Goal: Task Accomplishment & Management: Use online tool/utility

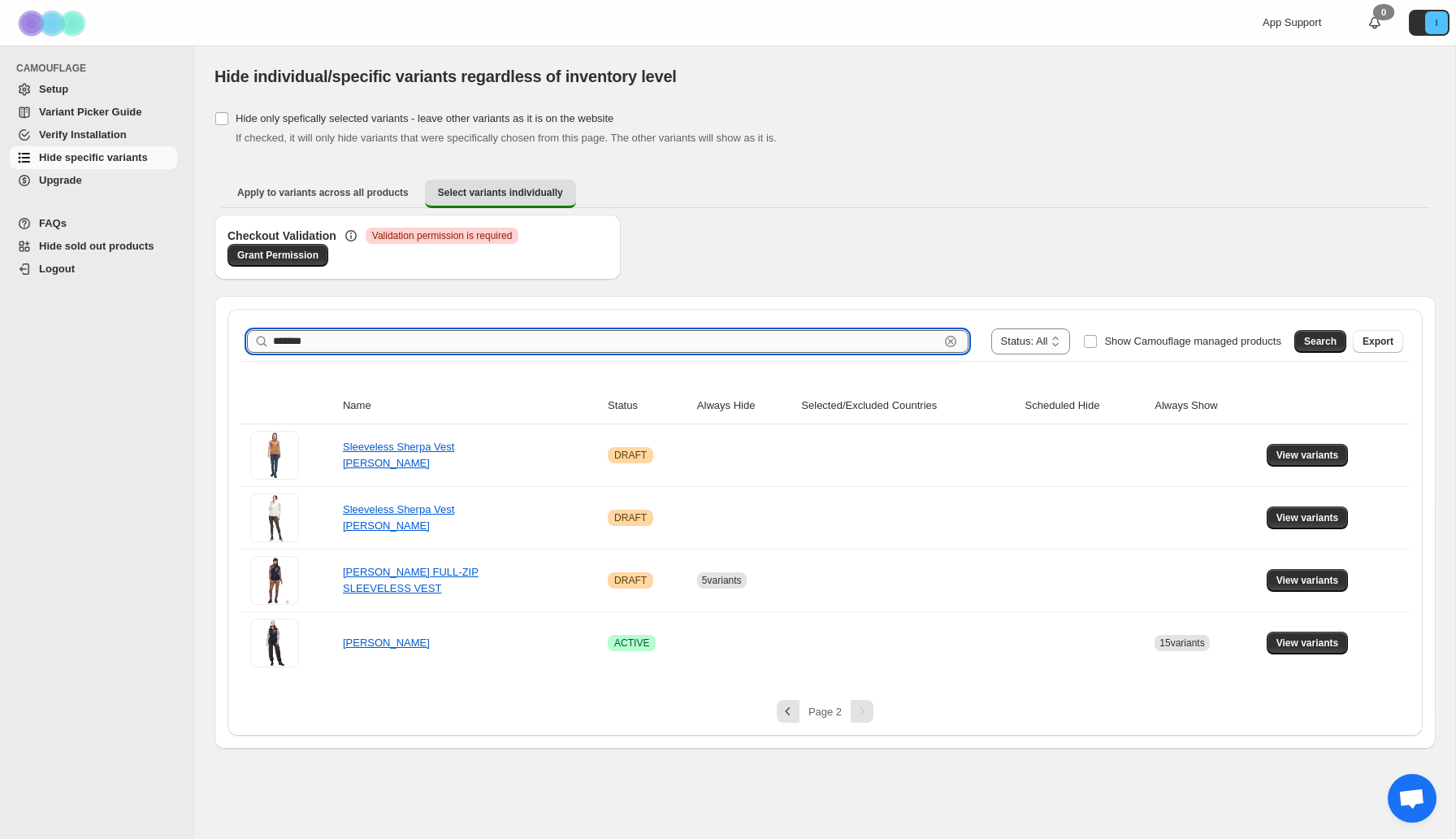
click at [315, 337] on input "*******" at bounding box center [606, 342] width 666 height 23
type input "*****"
click at [1314, 335] on span "Search" at bounding box center [1320, 342] width 32 height 13
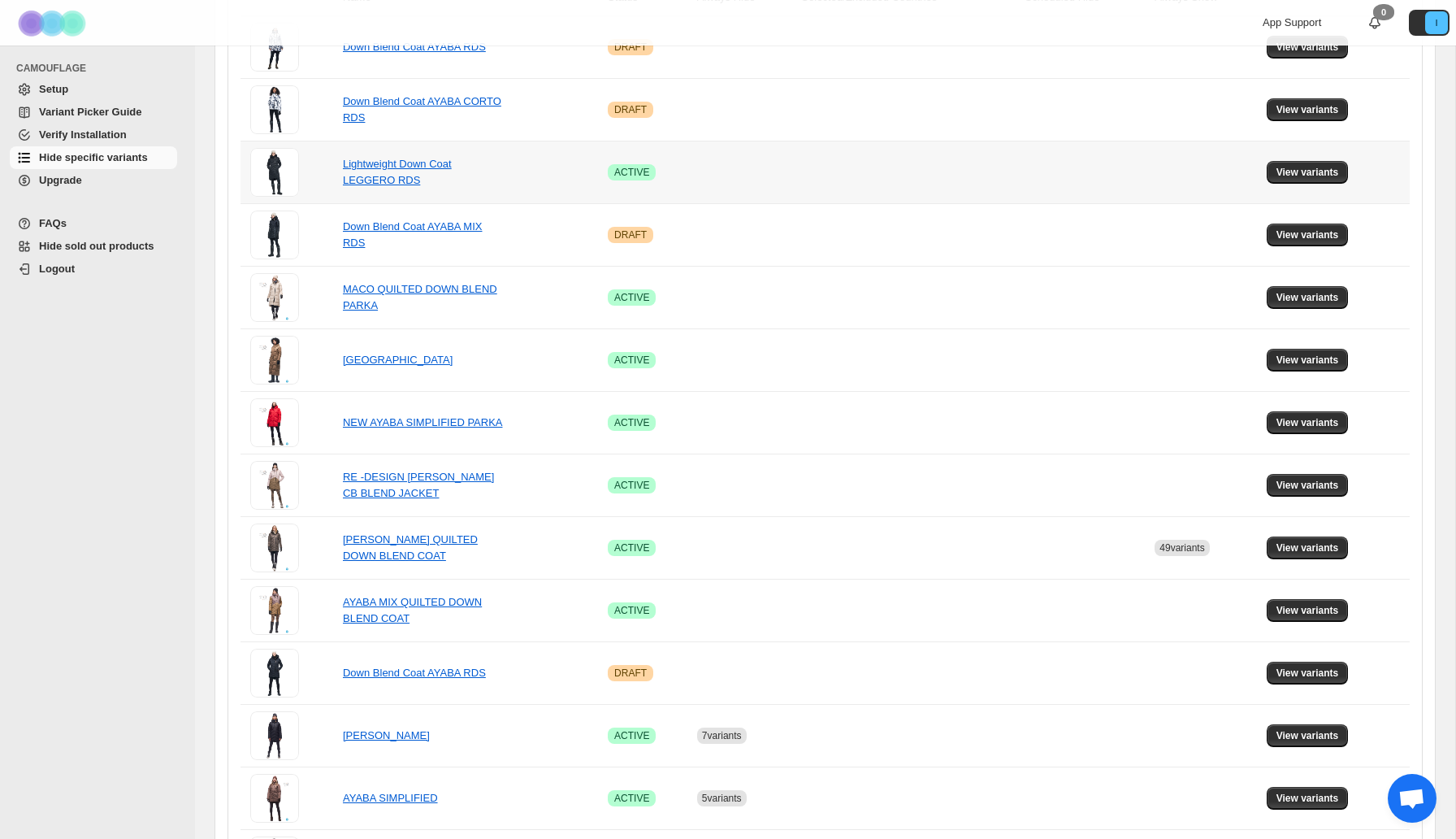
scroll to position [599, 0]
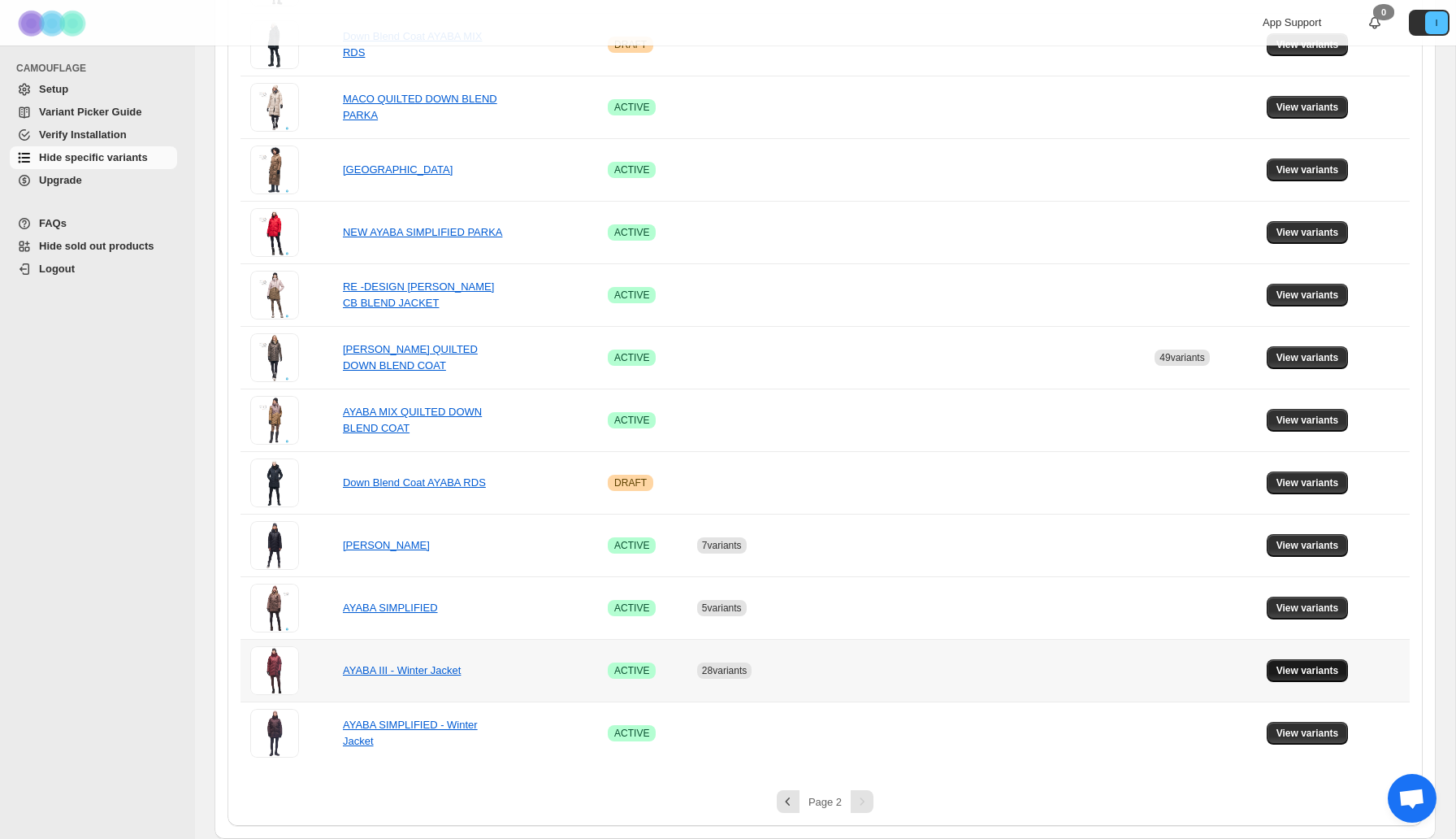
click at [1289, 662] on button "View variants" at bounding box center [1308, 671] width 82 height 23
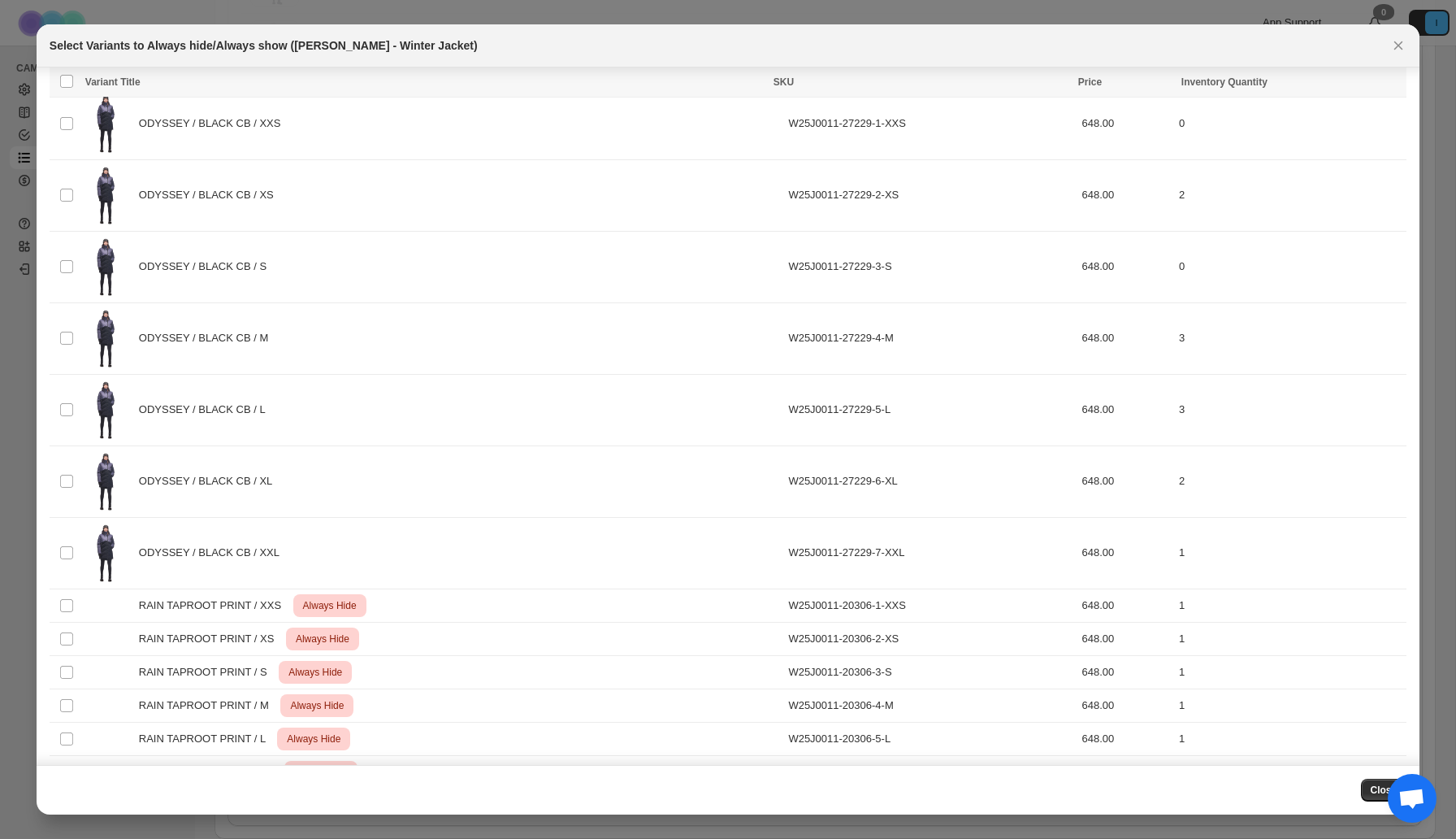
scroll to position [4830, 0]
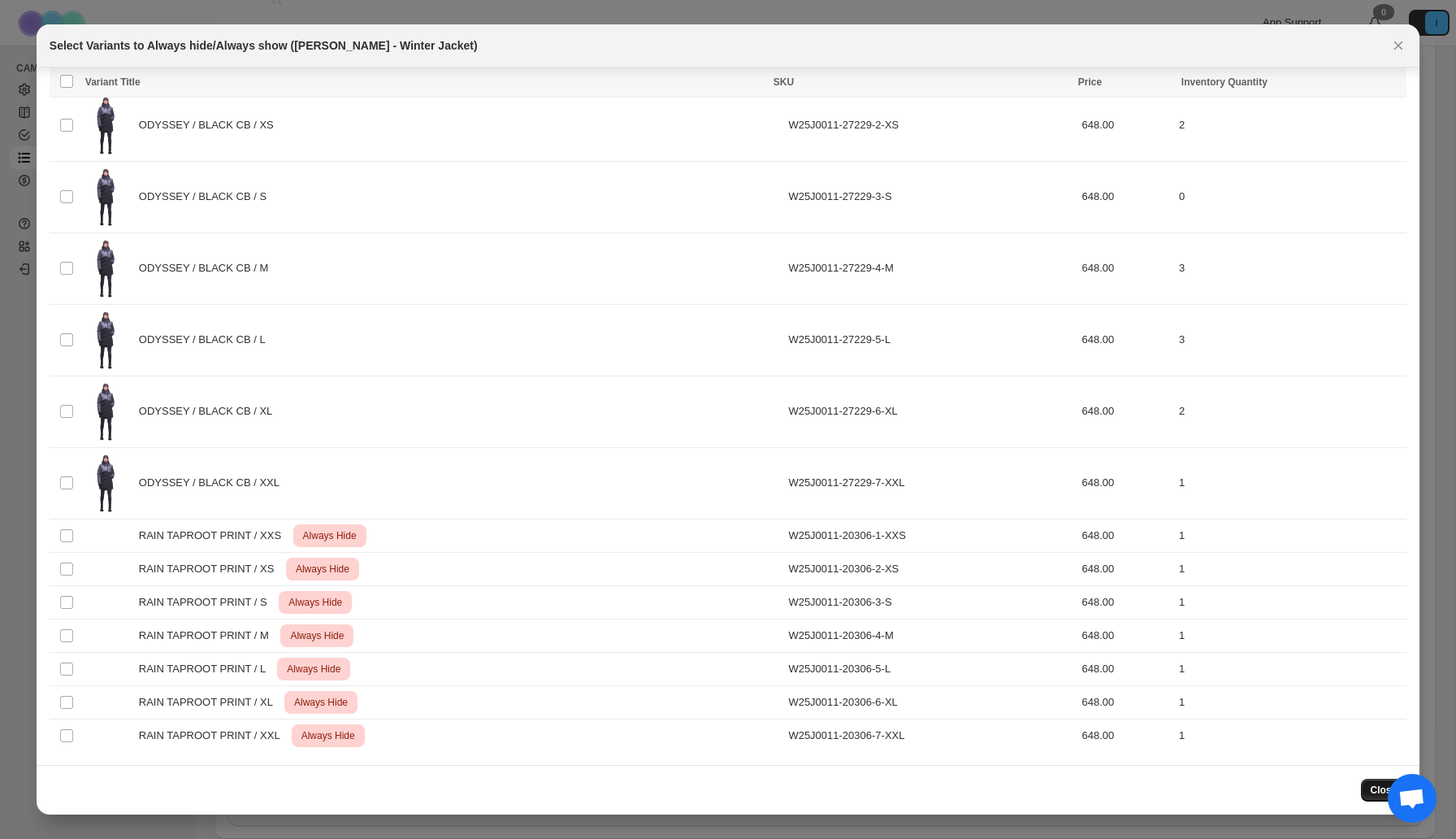
click at [1372, 793] on span "Close" at bounding box center [1384, 790] width 27 height 13
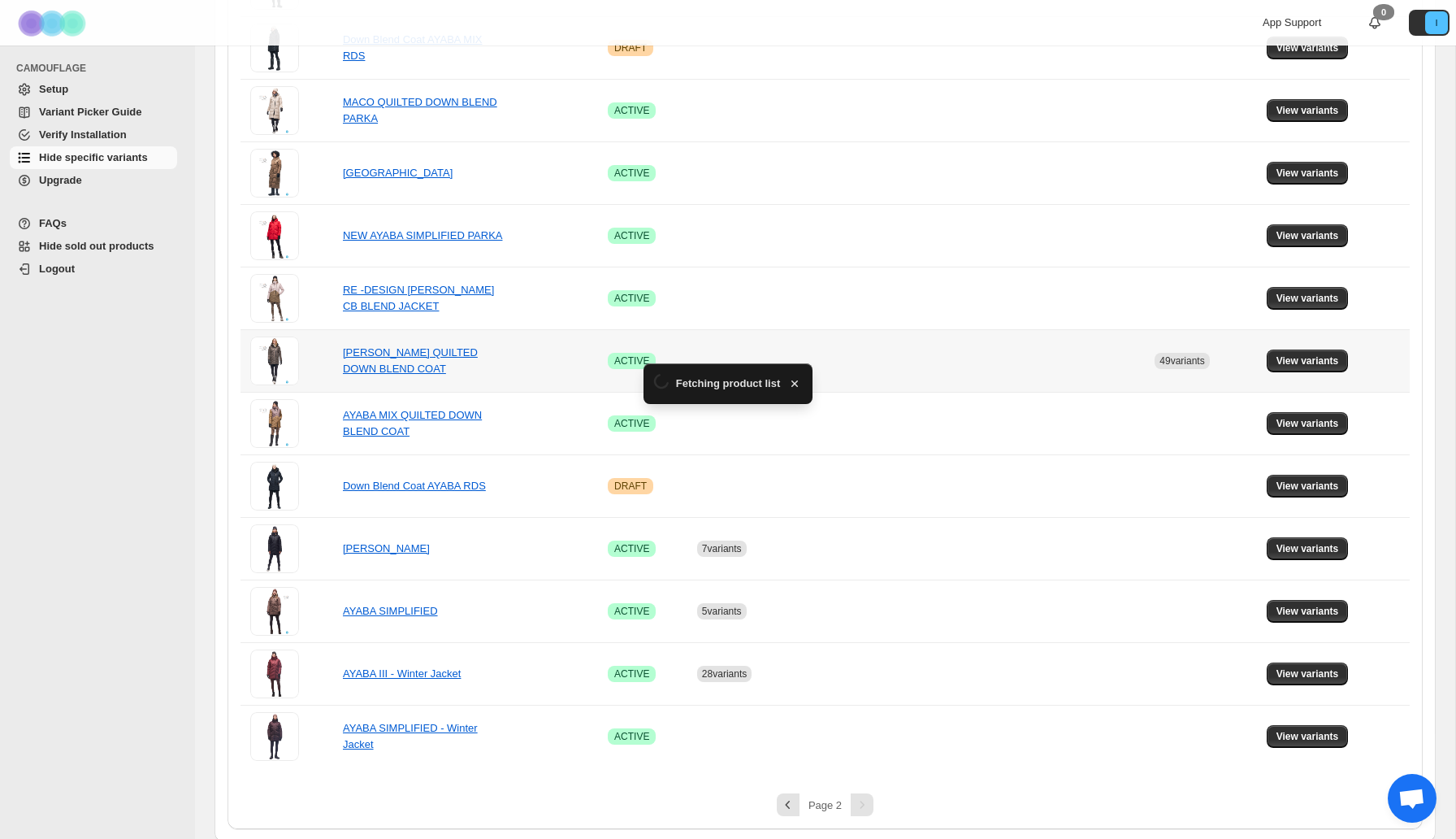
scroll to position [599, 0]
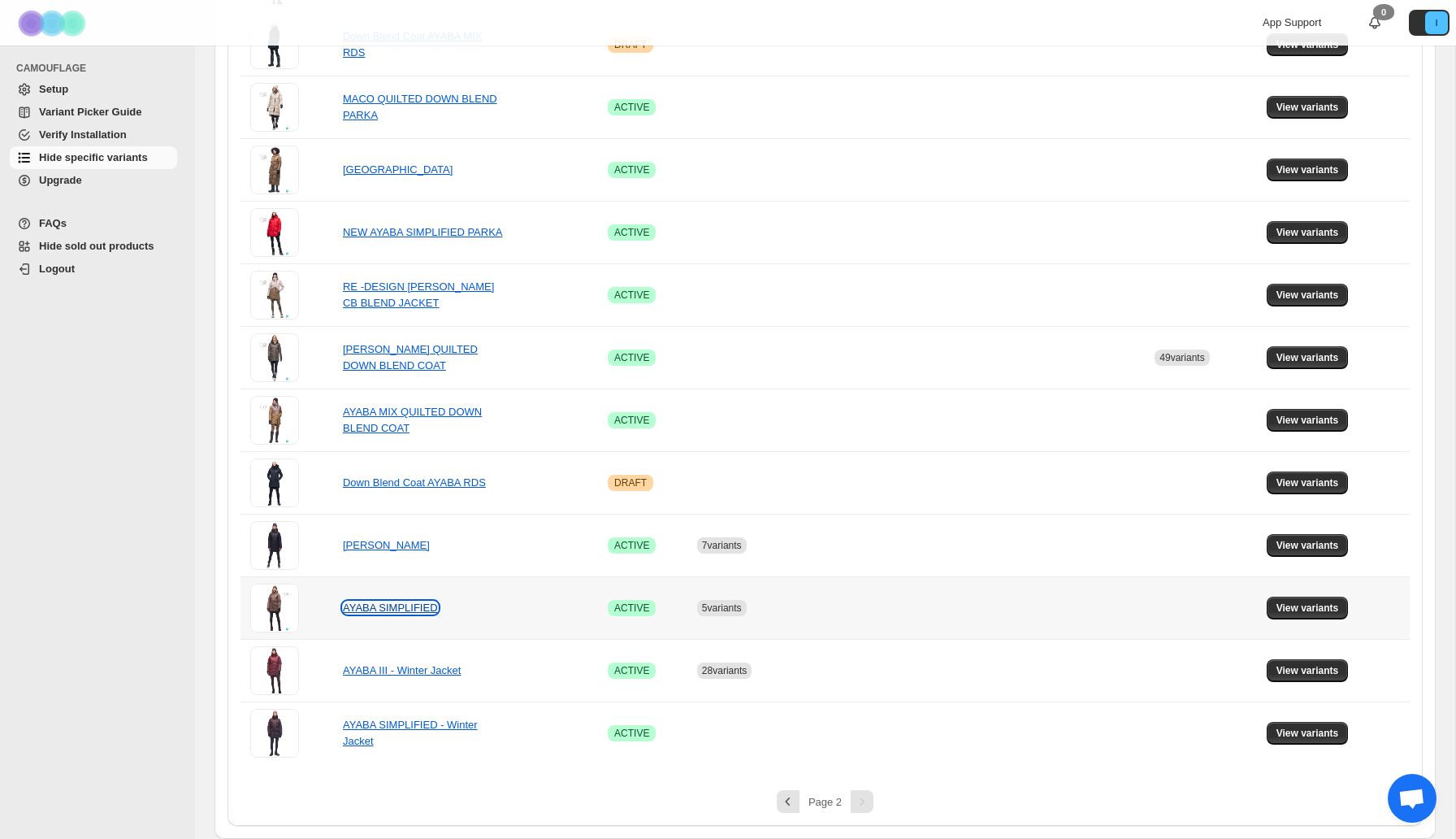
click at [408, 606] on link "AYABA SIMPLIFIED" at bounding box center [390, 608] width 95 height 12
click at [1277, 610] on span "View variants" at bounding box center [1308, 608] width 63 height 13
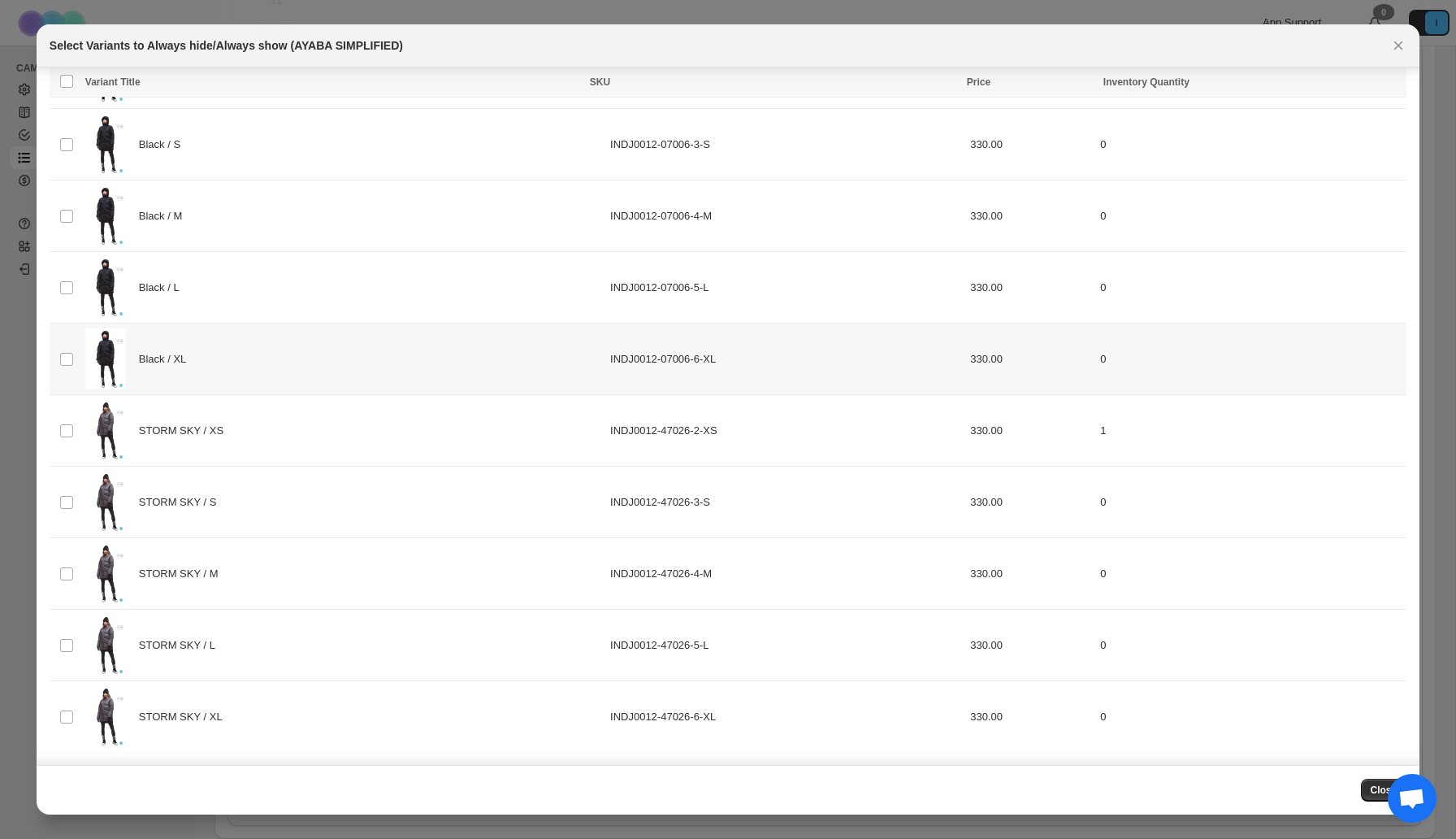
scroll to position [0, 0]
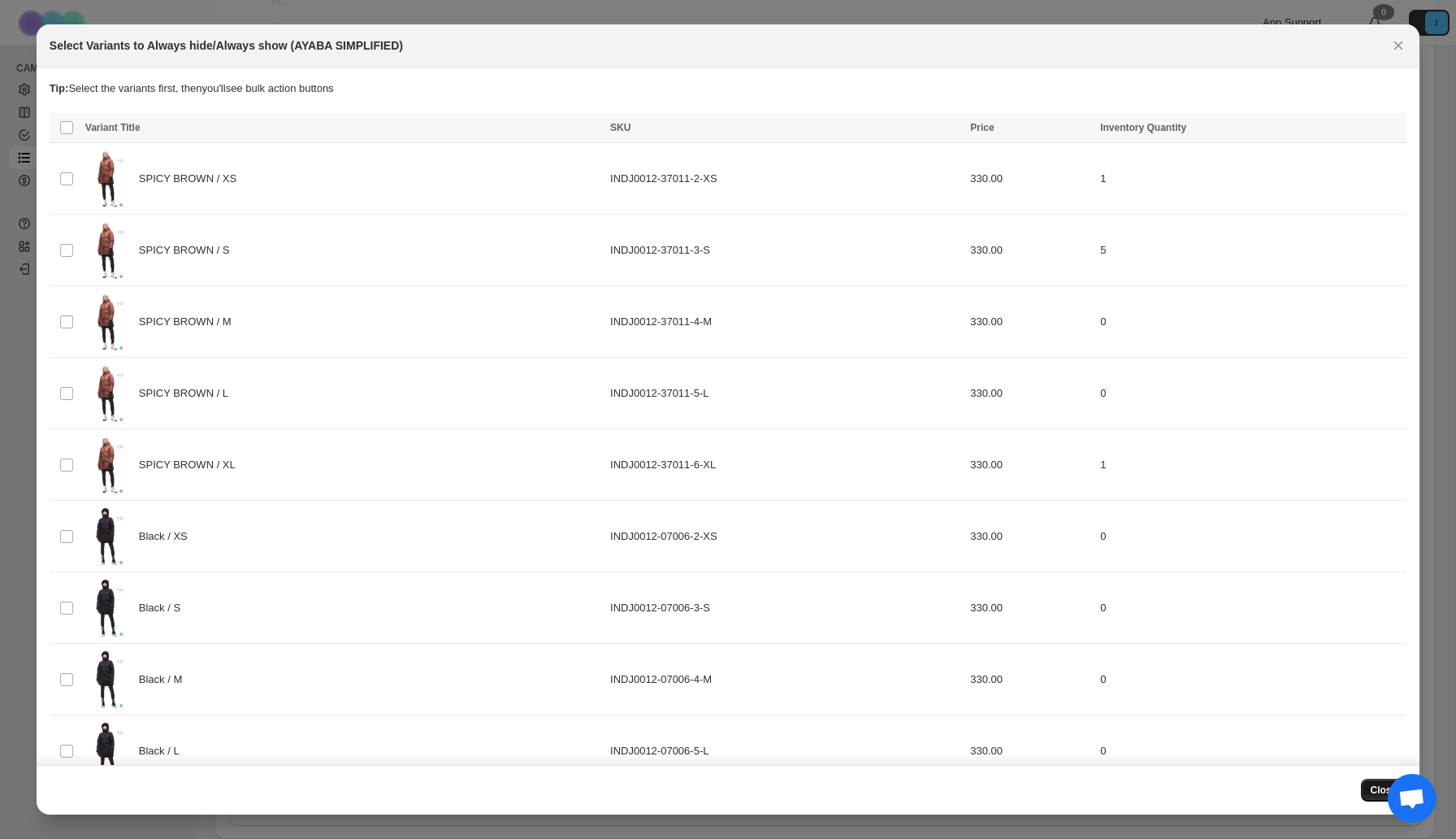
click at [1365, 780] on button "Close" at bounding box center [1384, 790] width 46 height 23
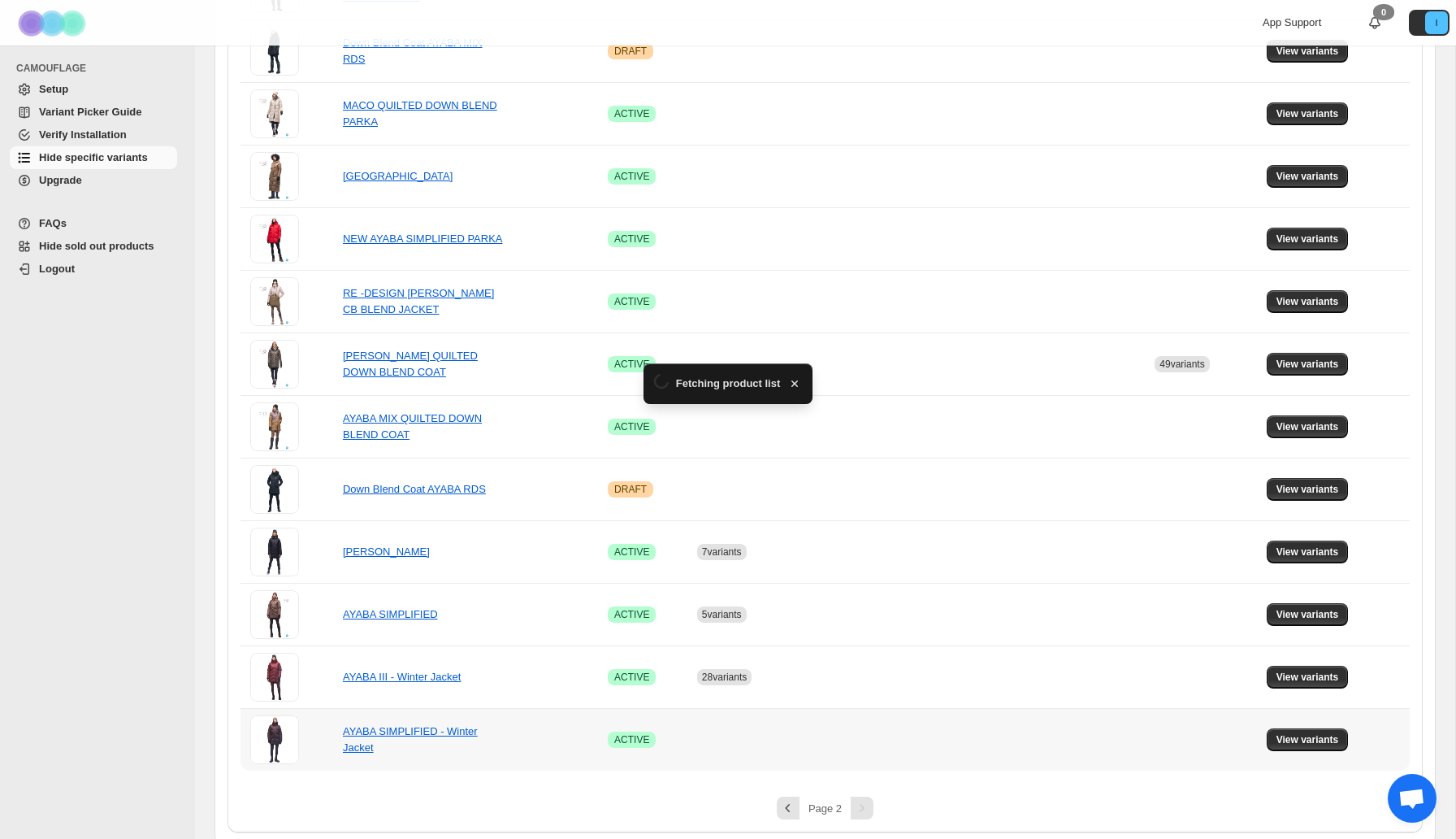
scroll to position [599, 0]
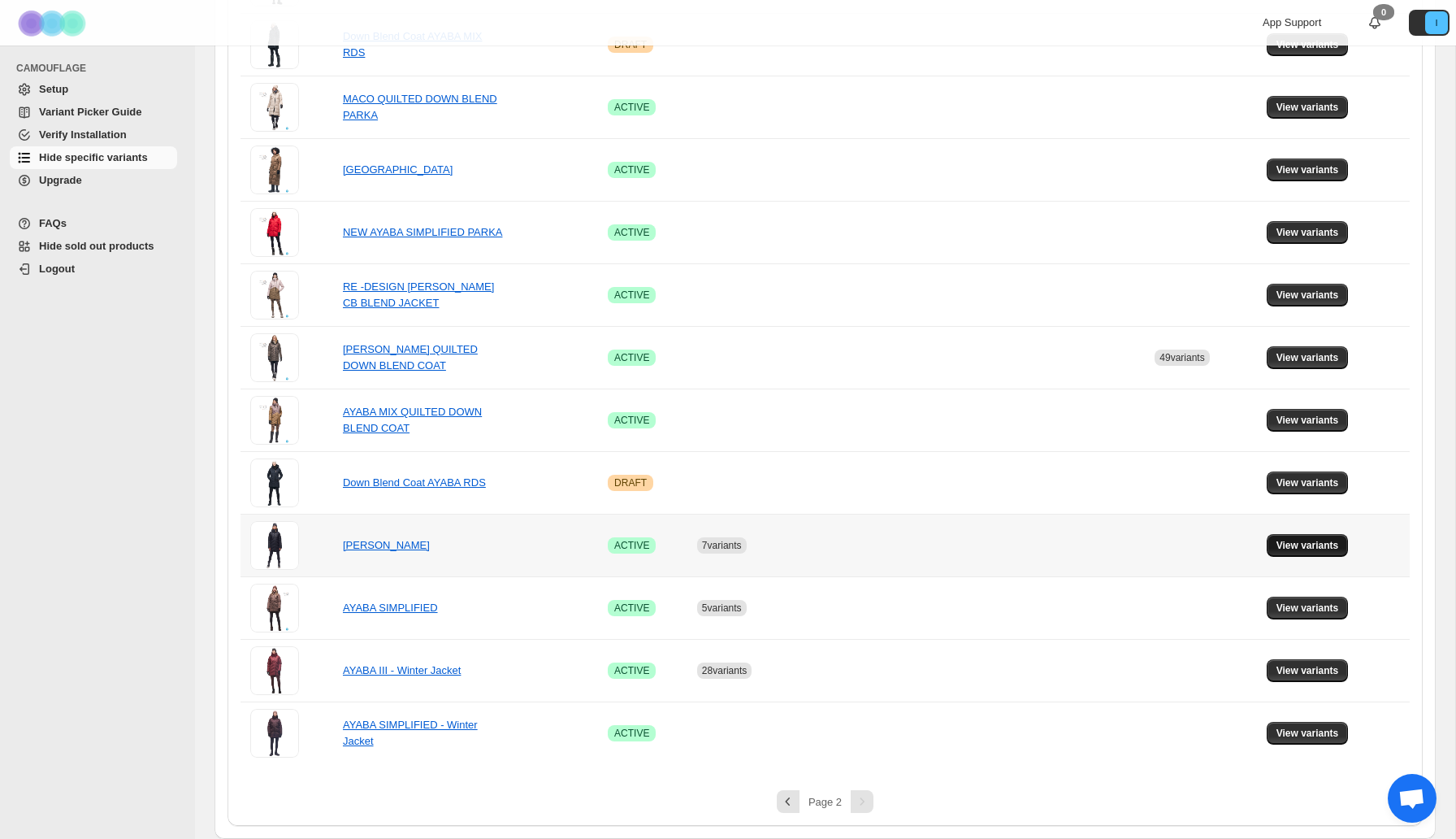
click at [1294, 549] on span "View variants" at bounding box center [1308, 545] width 63 height 13
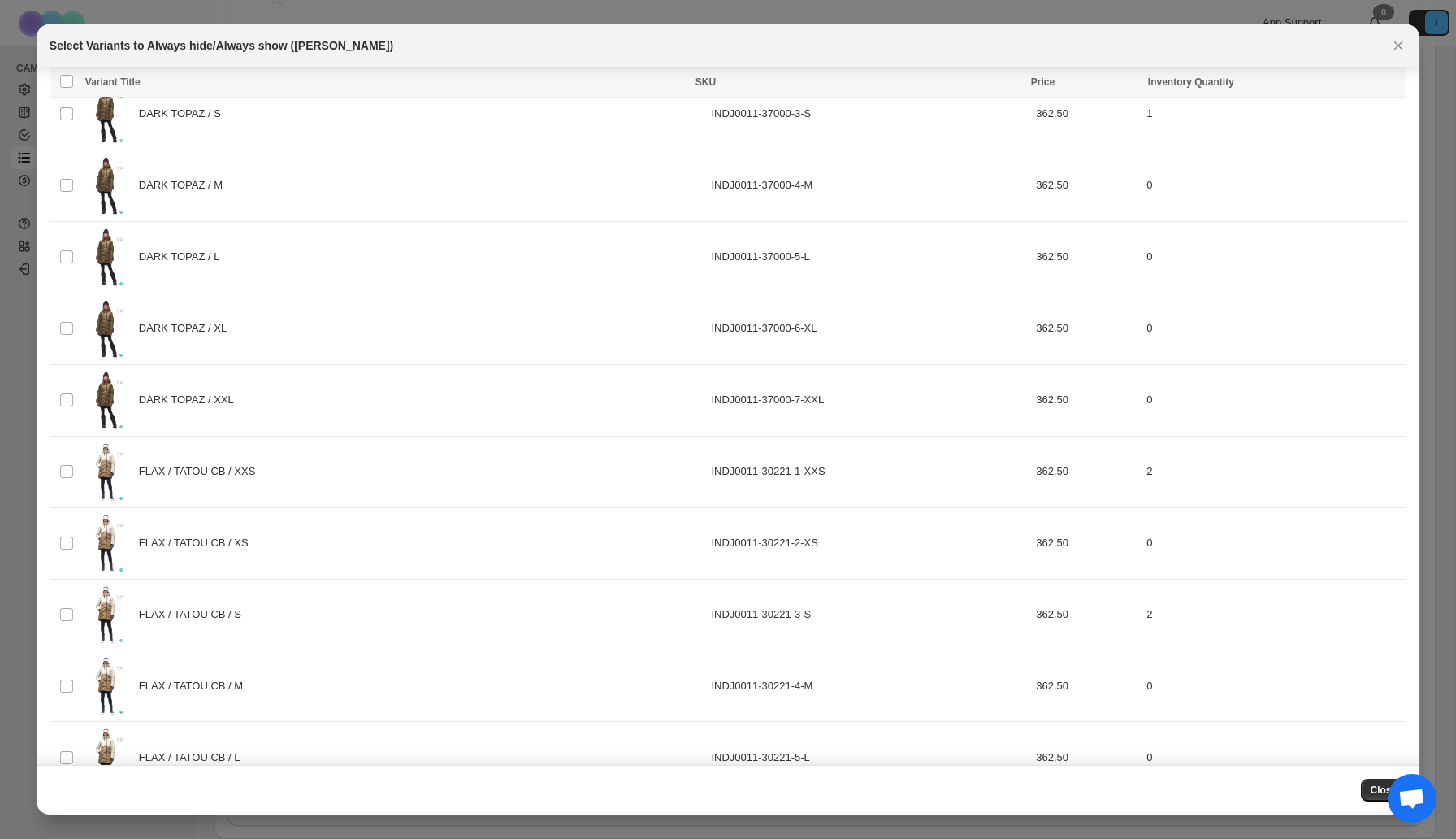
scroll to position [0, 0]
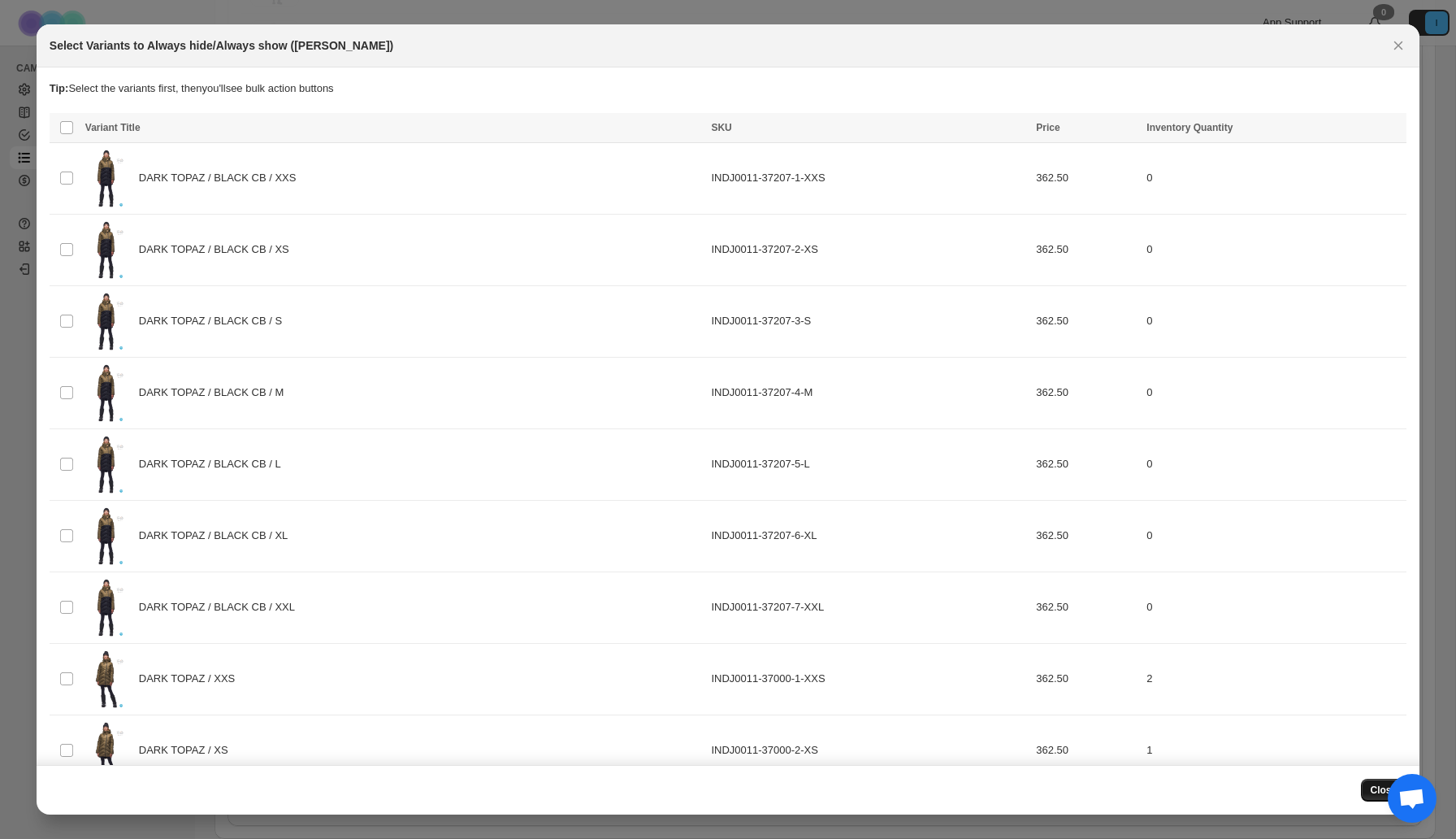
click at [1372, 785] on span "Close" at bounding box center [1384, 790] width 27 height 13
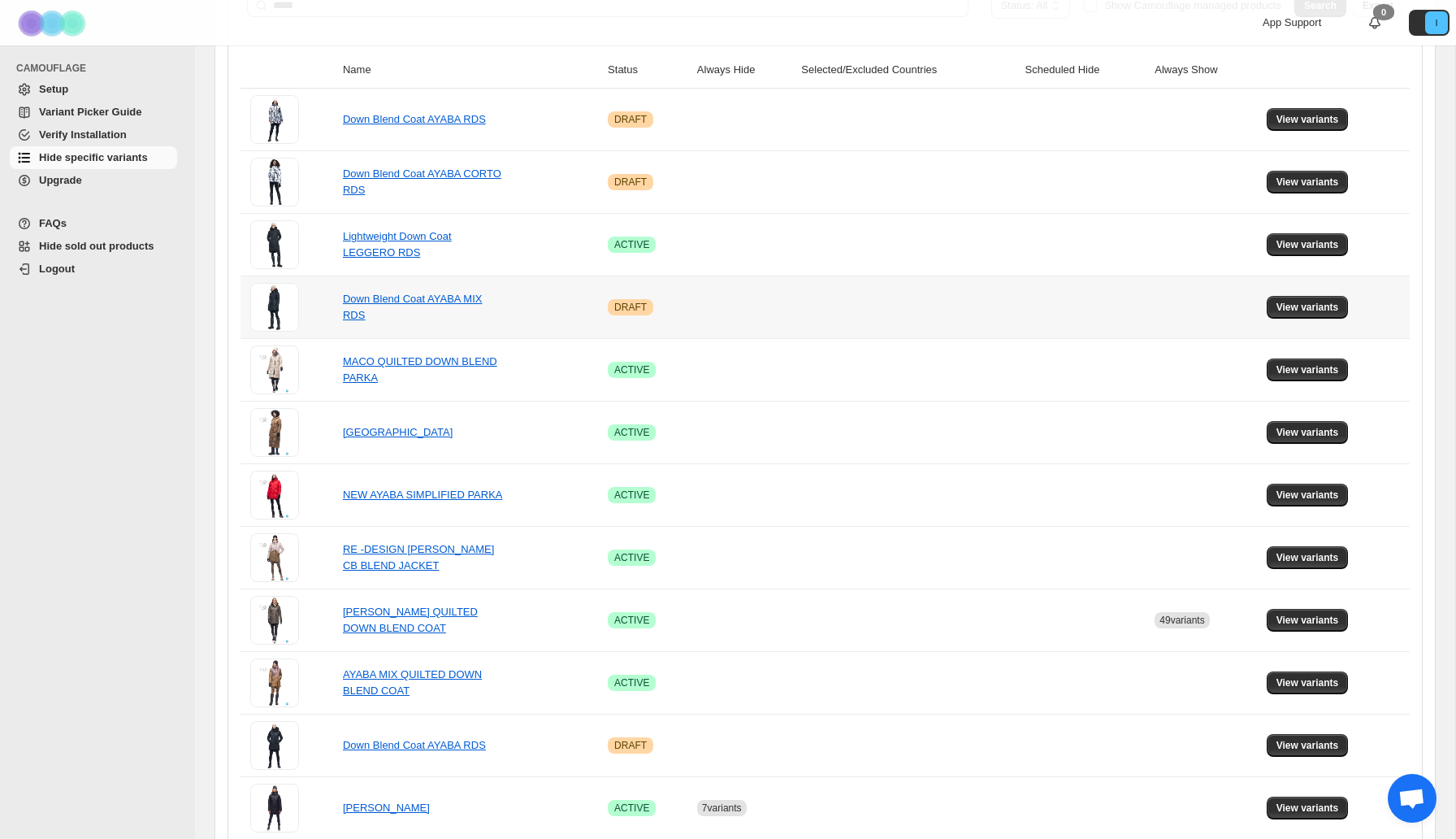
scroll to position [599, 0]
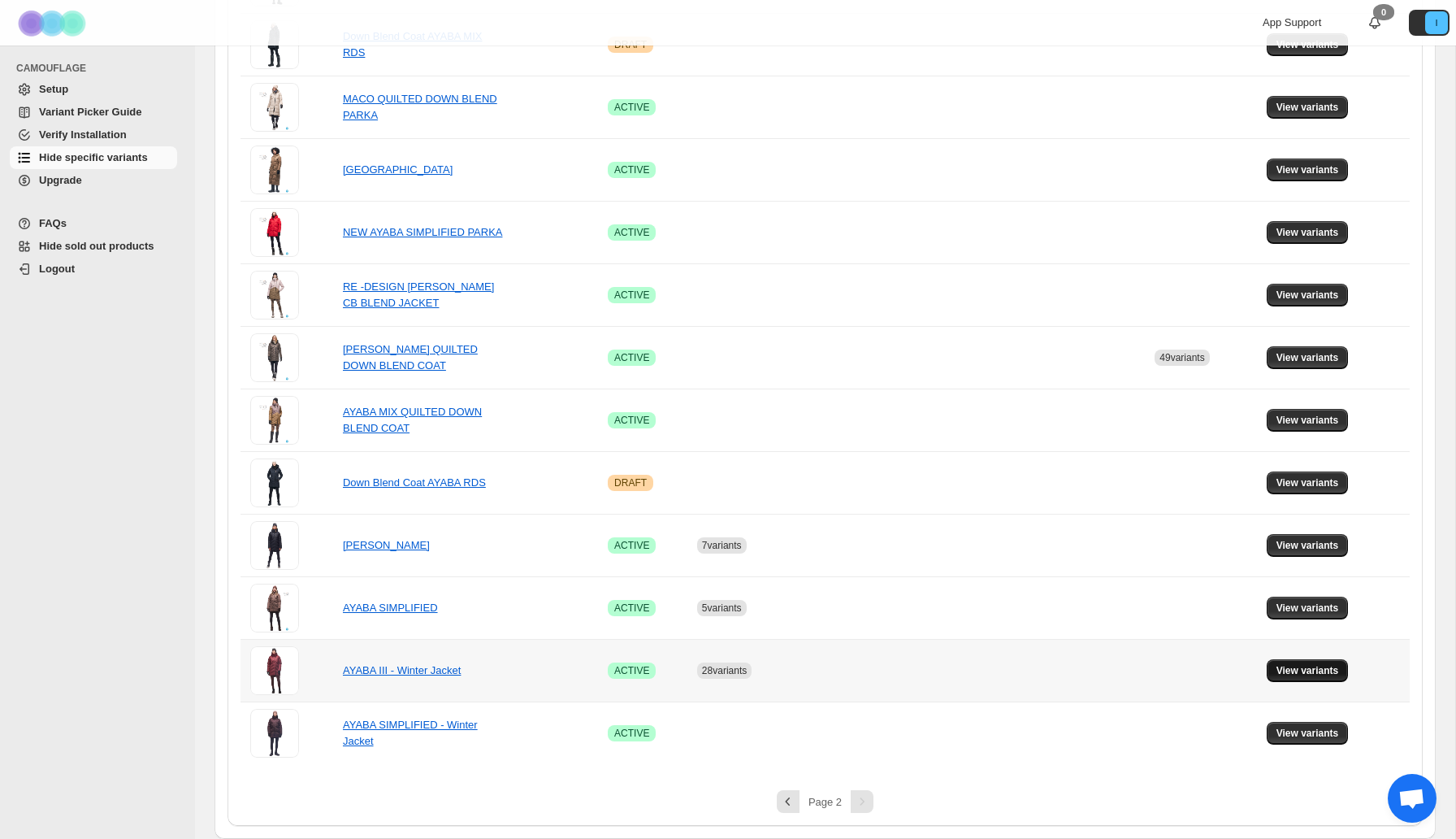
click at [1293, 680] on button "View variants" at bounding box center [1308, 671] width 82 height 23
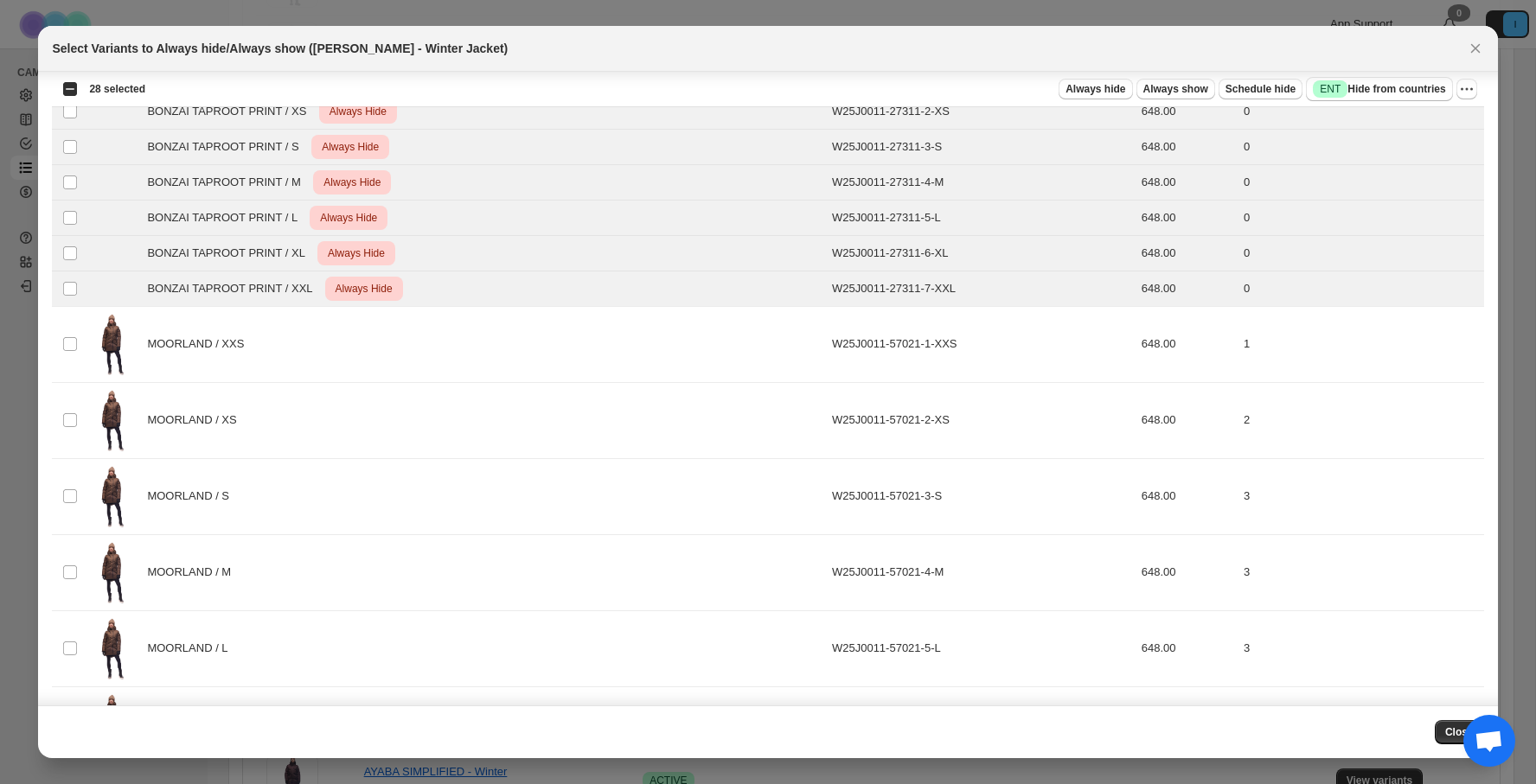
scroll to position [0, 0]
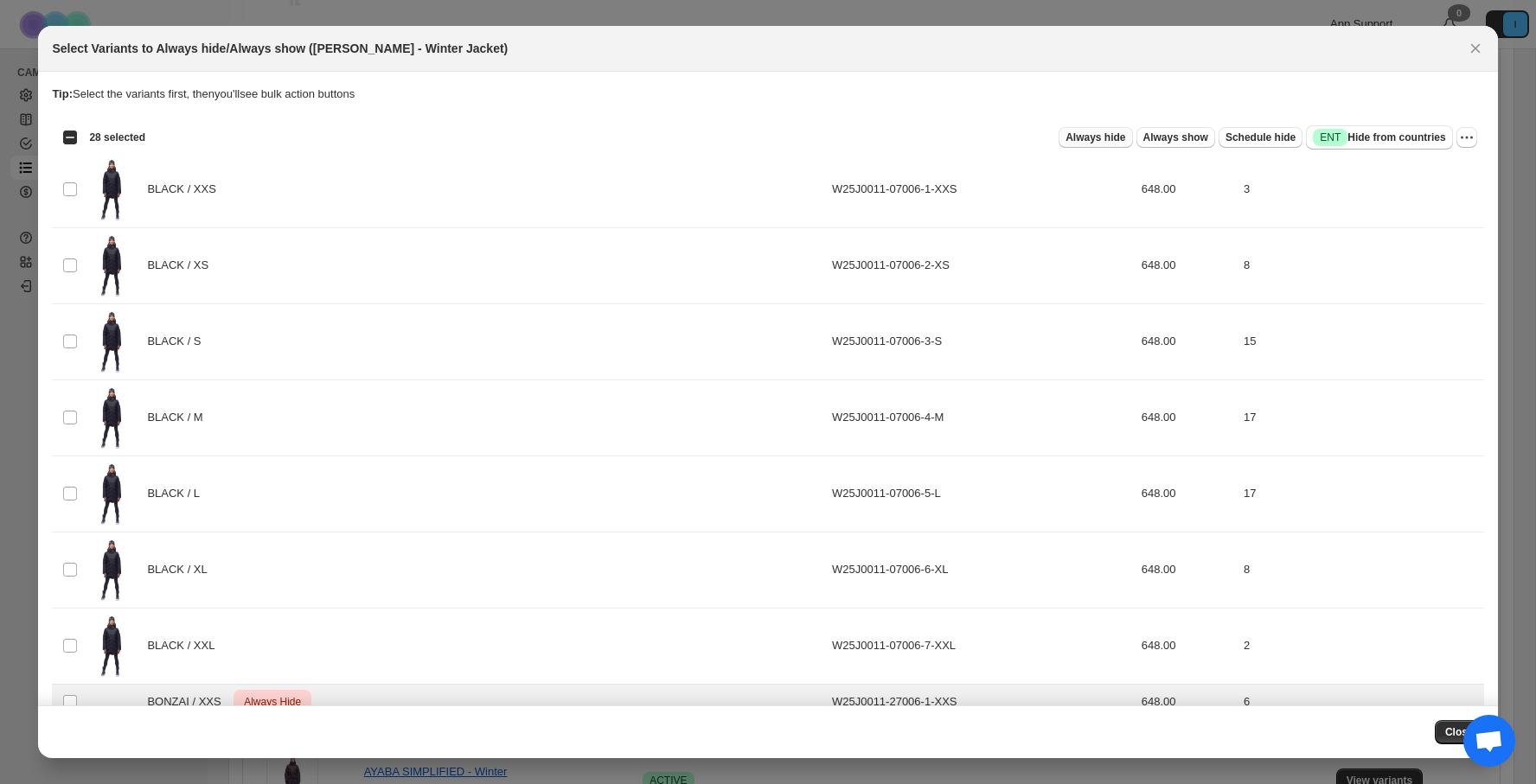
click at [1096, 136] on span "Always hide" at bounding box center [1096, 137] width 59 height 14
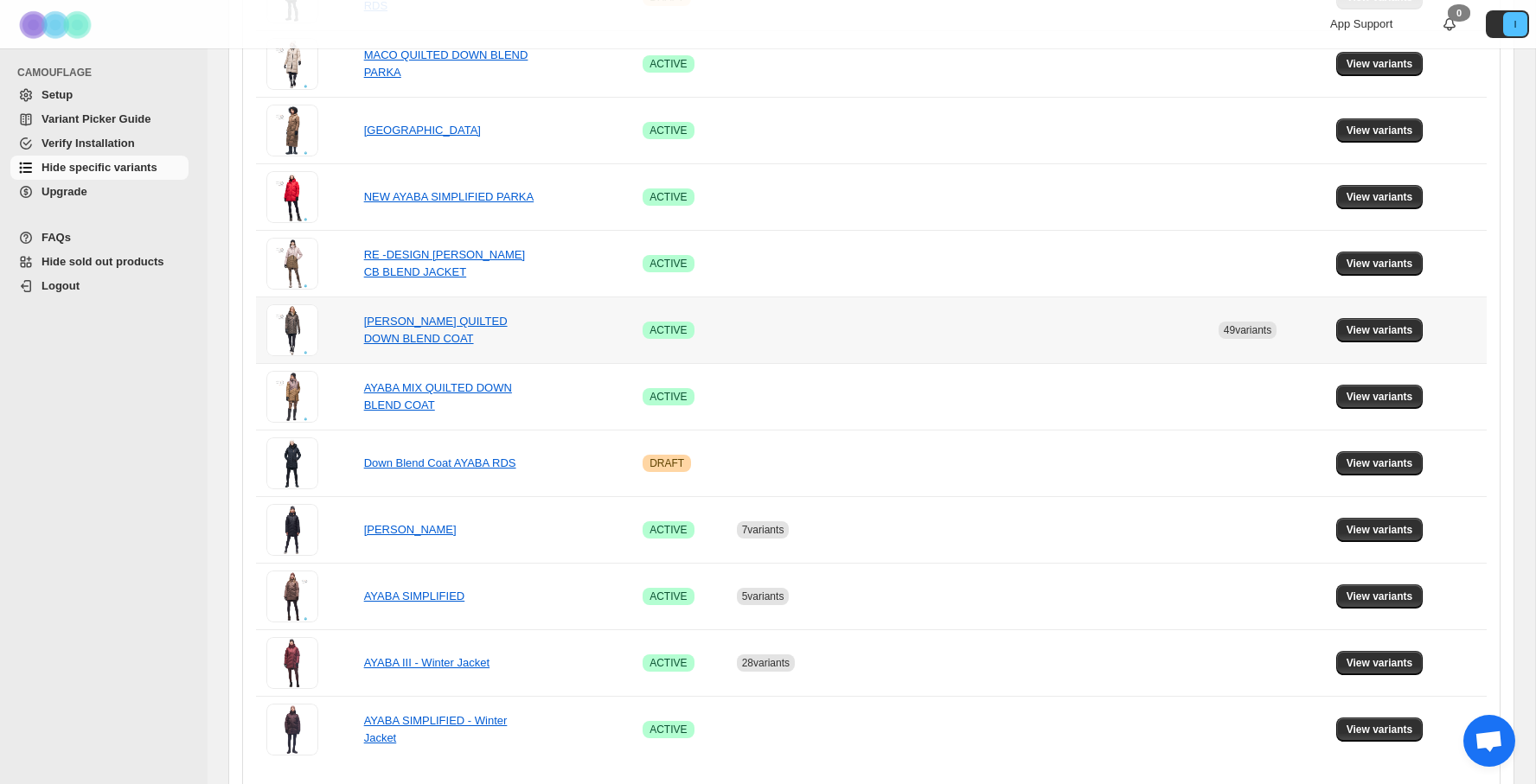
scroll to position [745, 0]
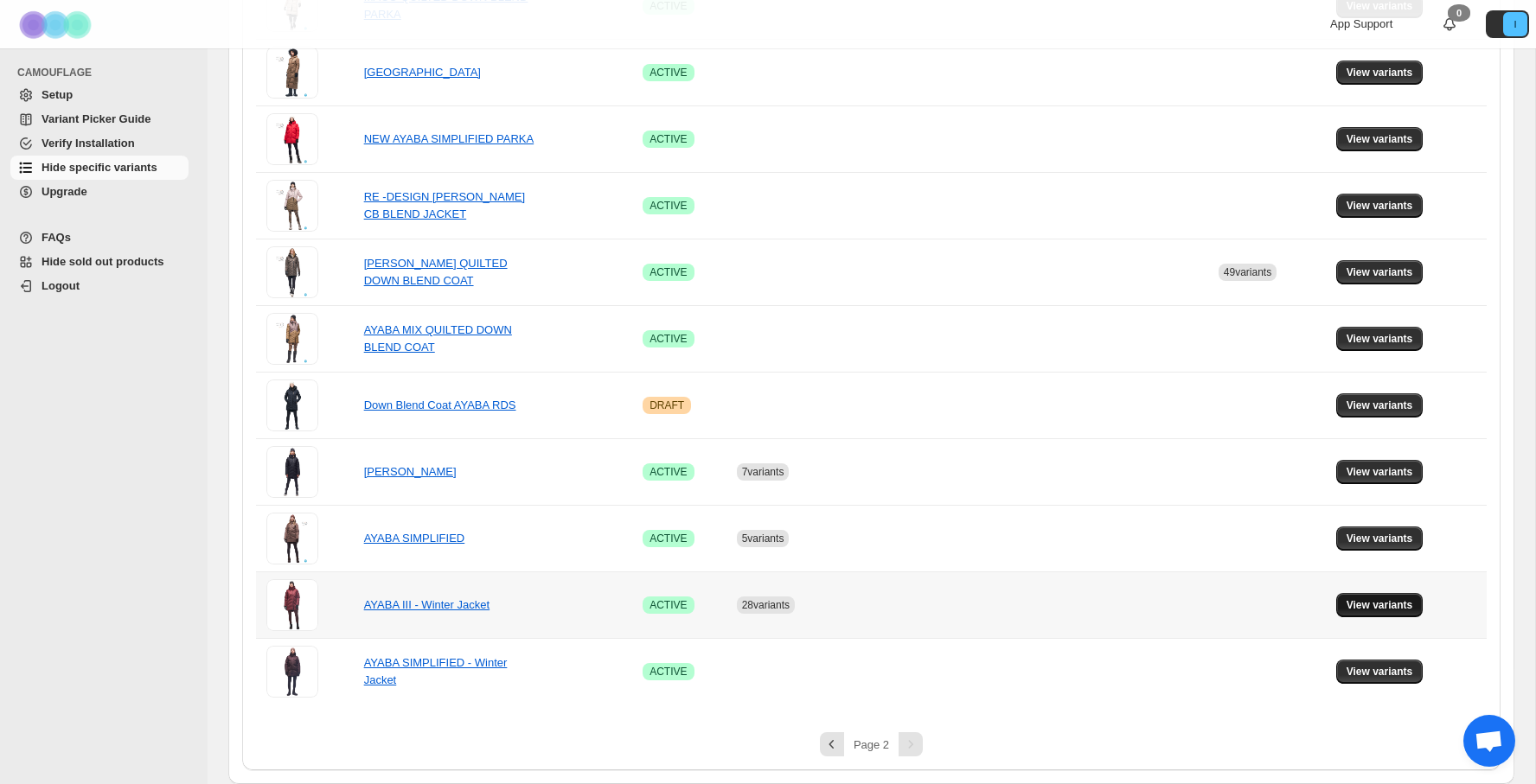
click at [1378, 611] on span "View variants" at bounding box center [1380, 605] width 67 height 14
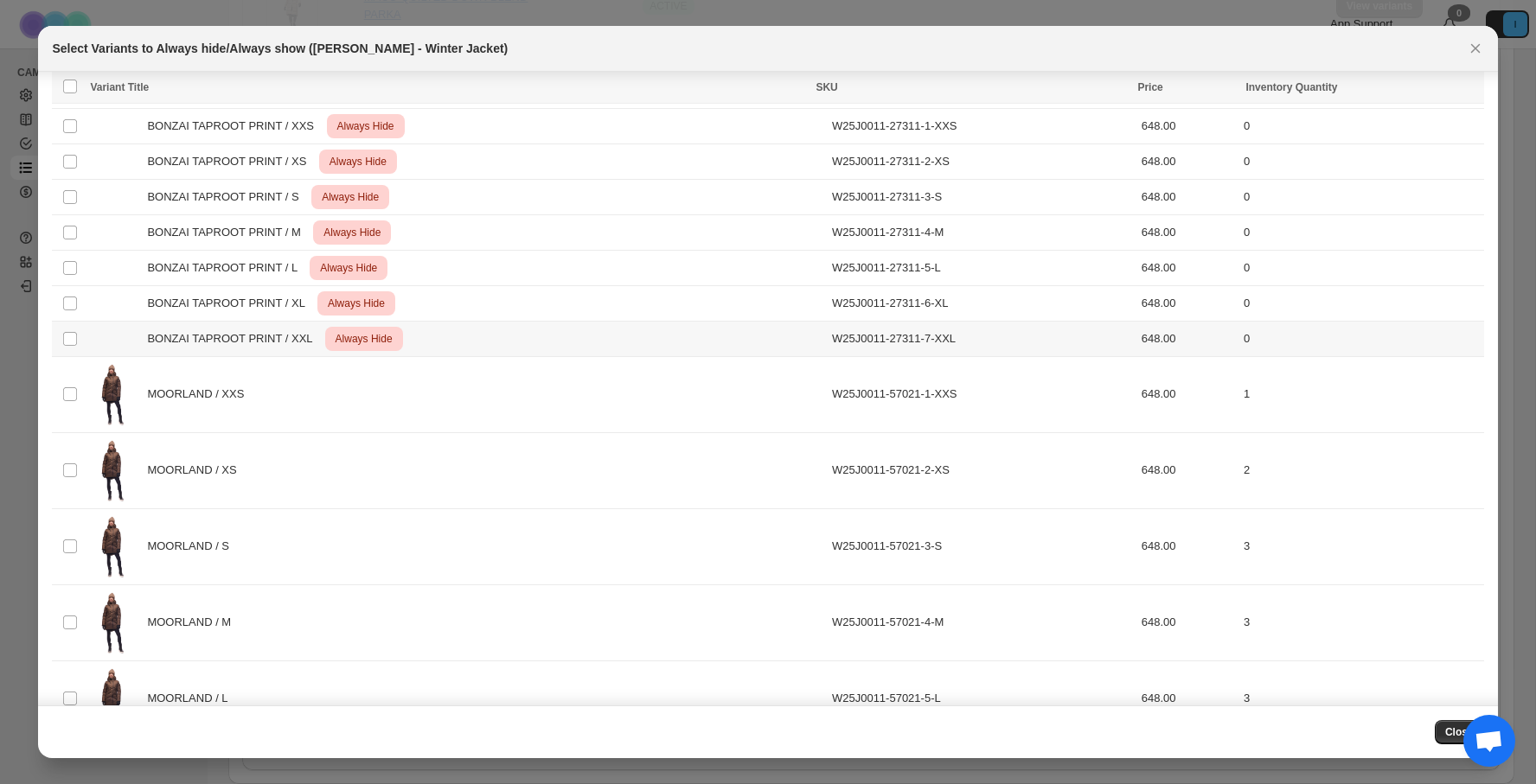
scroll to position [1995, 0]
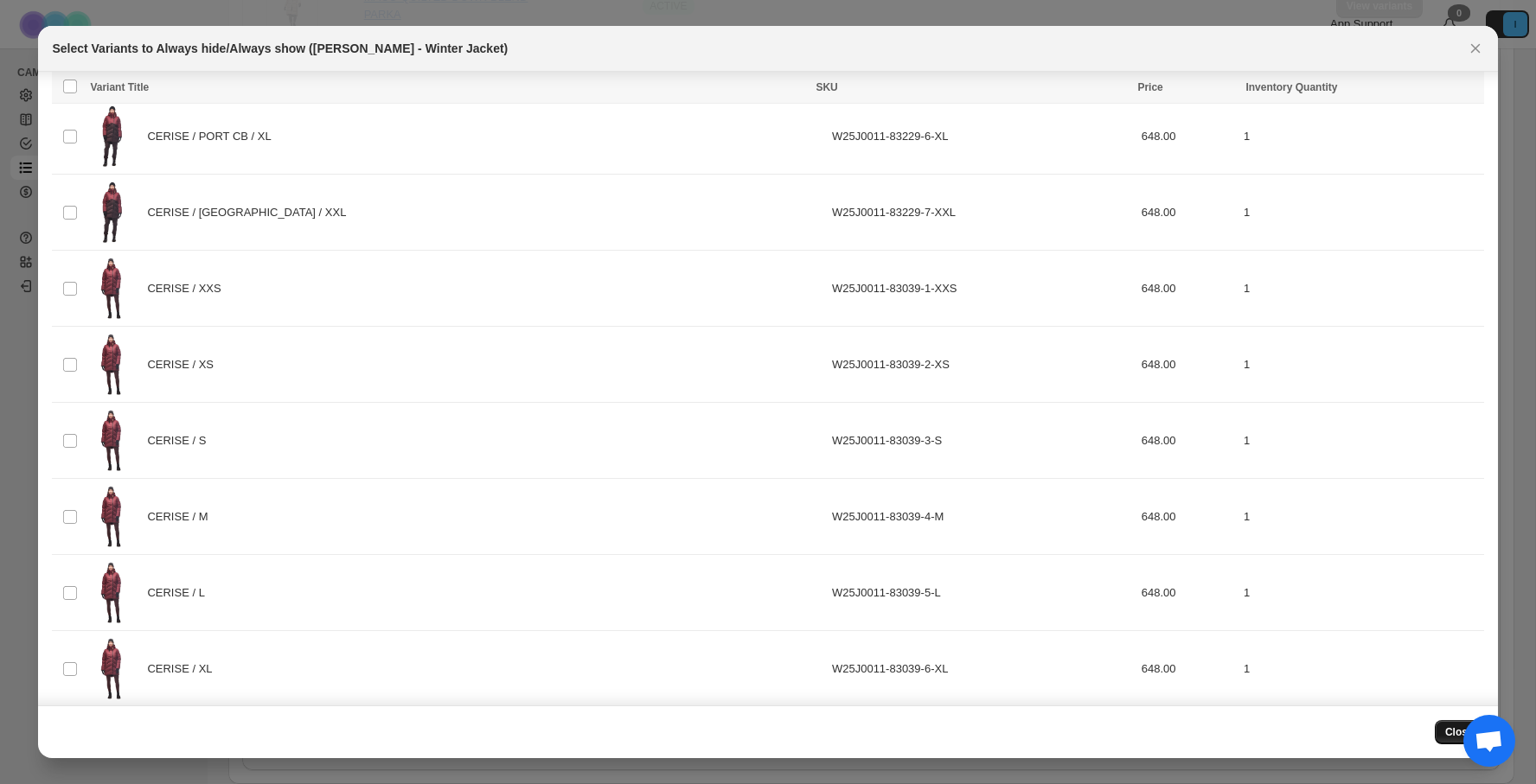
click at [1455, 731] on span "Close" at bounding box center [1459, 732] width 29 height 14
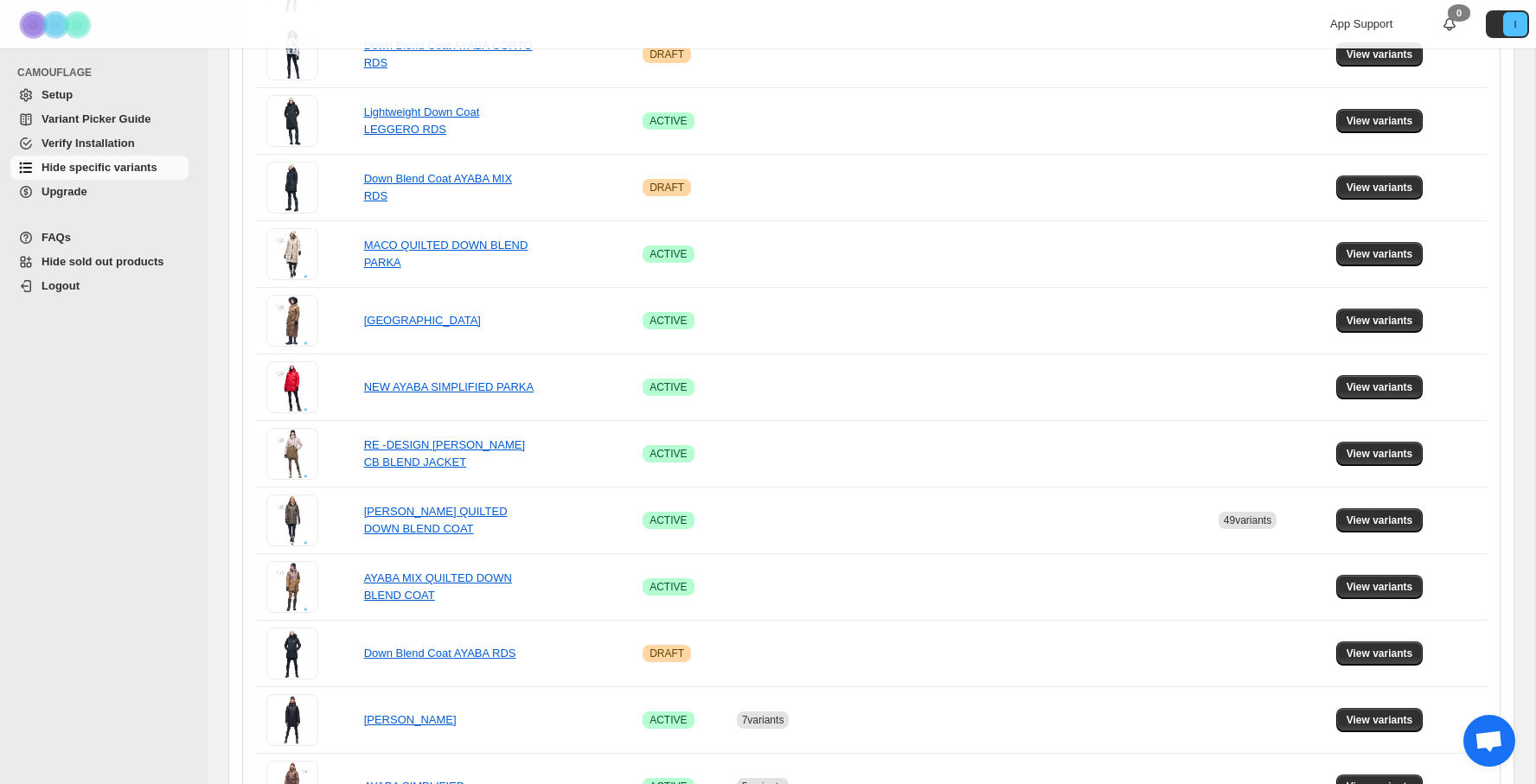
scroll to position [745, 0]
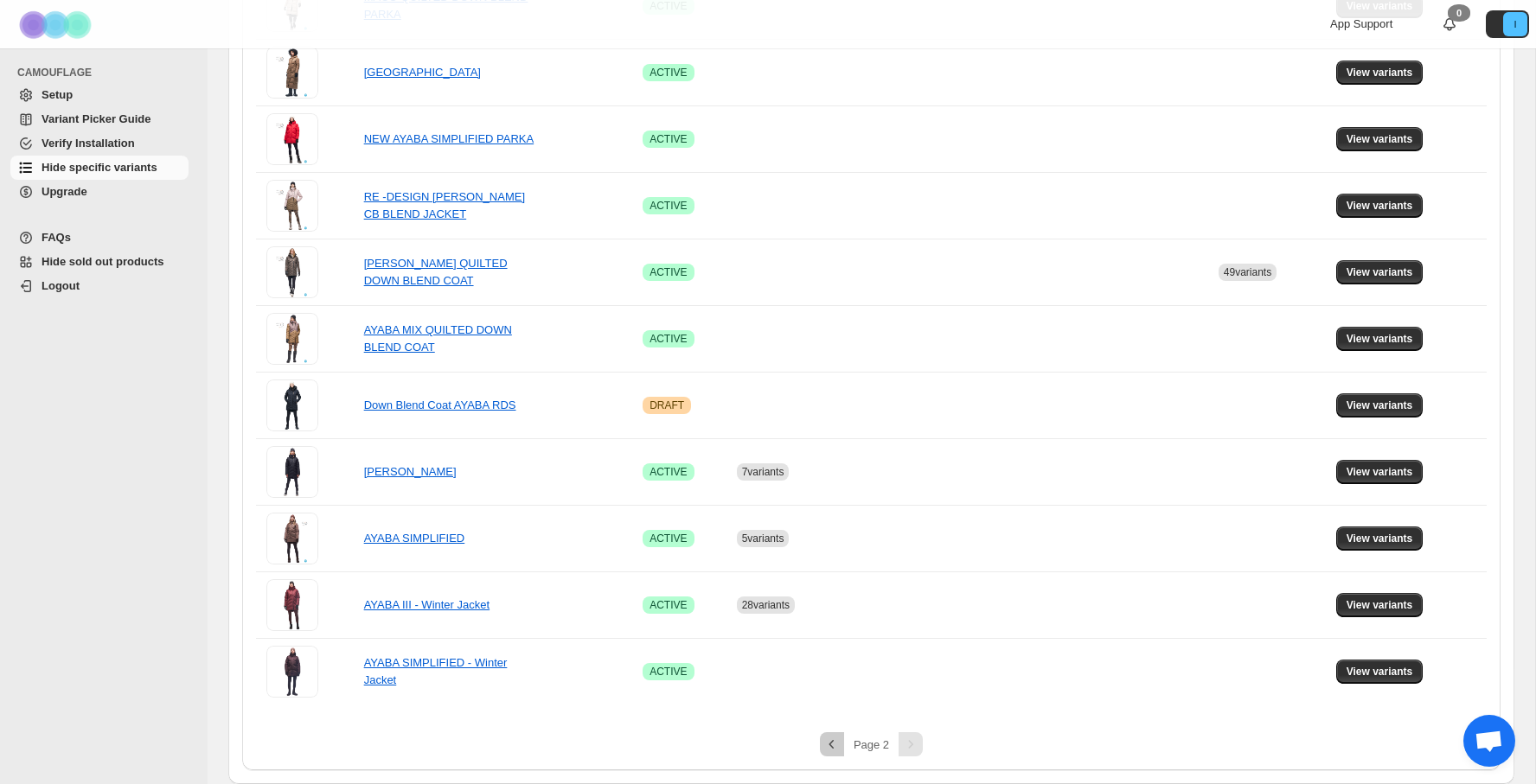
click at [842, 748] on button "Previous" at bounding box center [832, 744] width 24 height 24
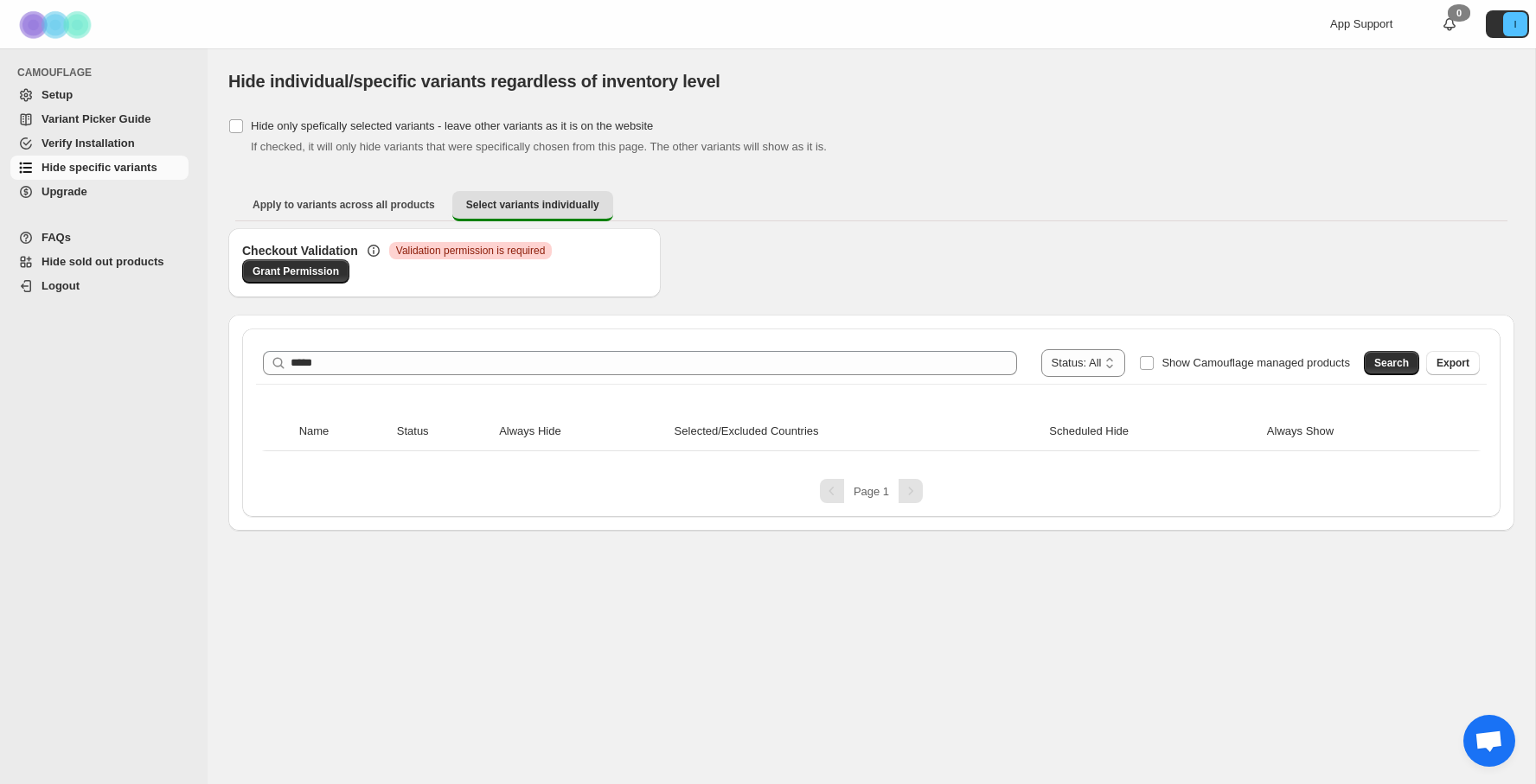
click at [915, 493] on div "Pagination" at bounding box center [911, 491] width 24 height 24
click at [827, 497] on div "Pagination" at bounding box center [832, 491] width 24 height 24
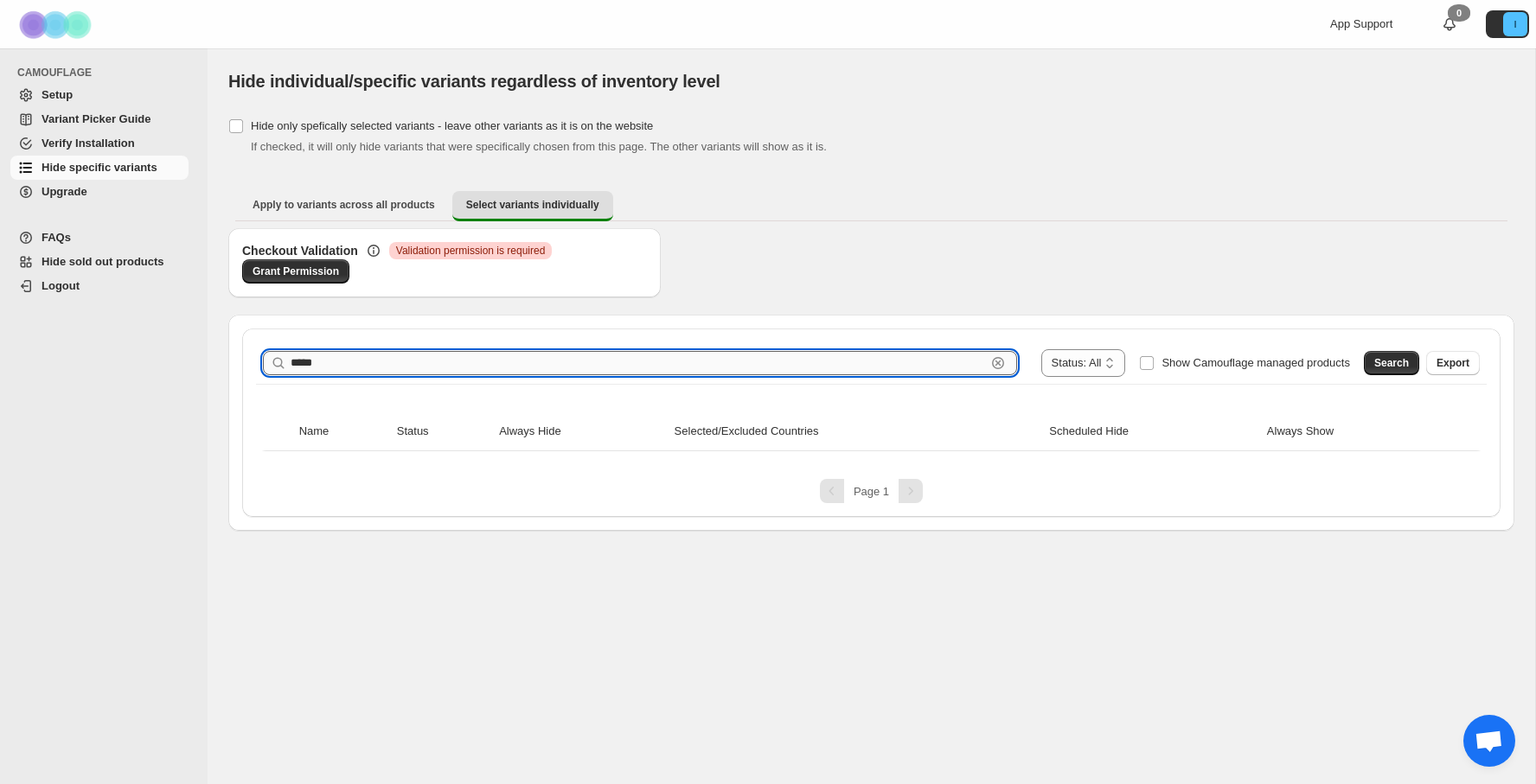
click at [466, 369] on input "*****" at bounding box center [639, 363] width 695 height 24
click at [1372, 358] on button "Search" at bounding box center [1392, 363] width 56 height 24
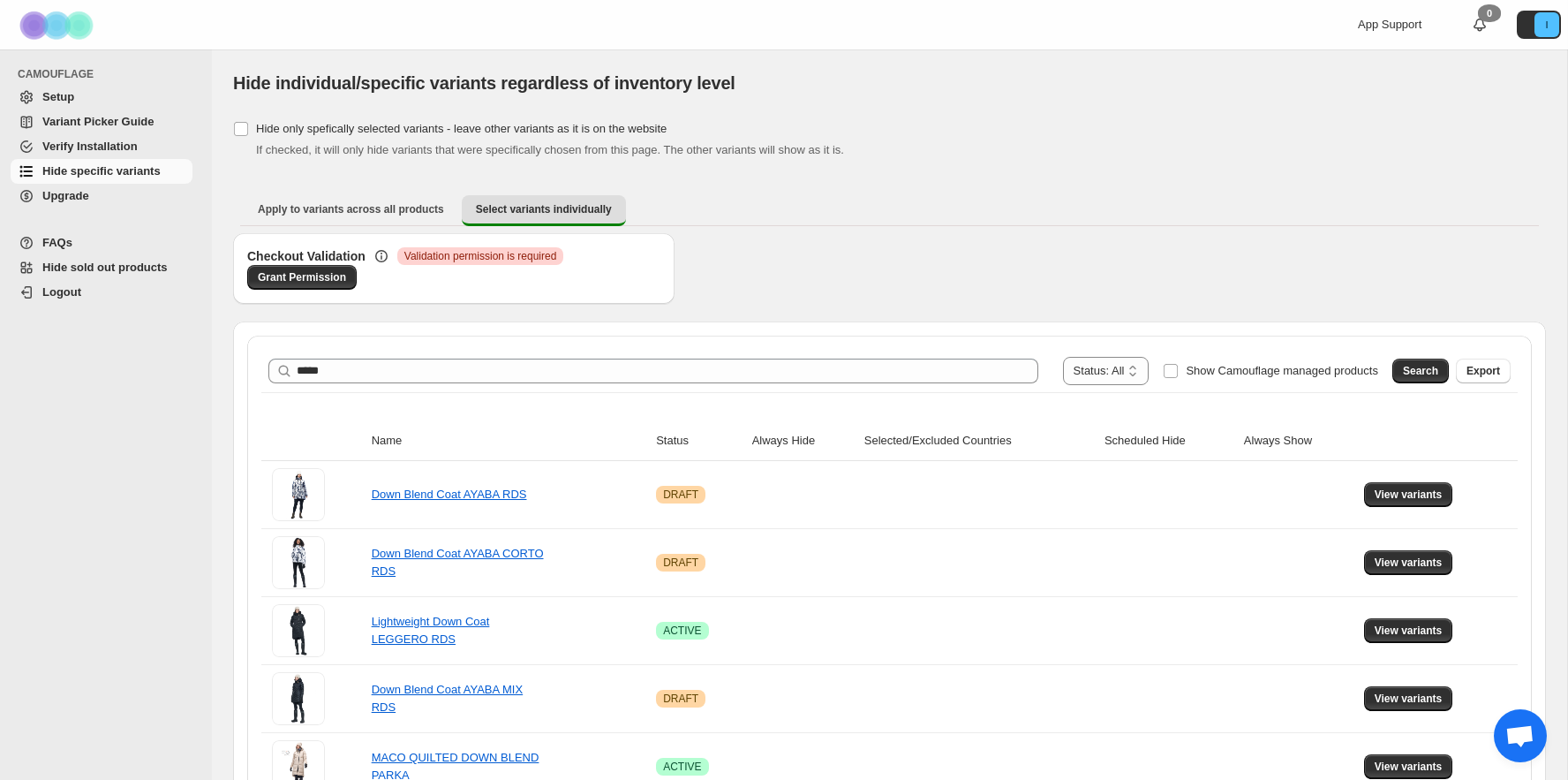
click at [77, 98] on span "Setup" at bounding box center [115, 97] width 147 height 18
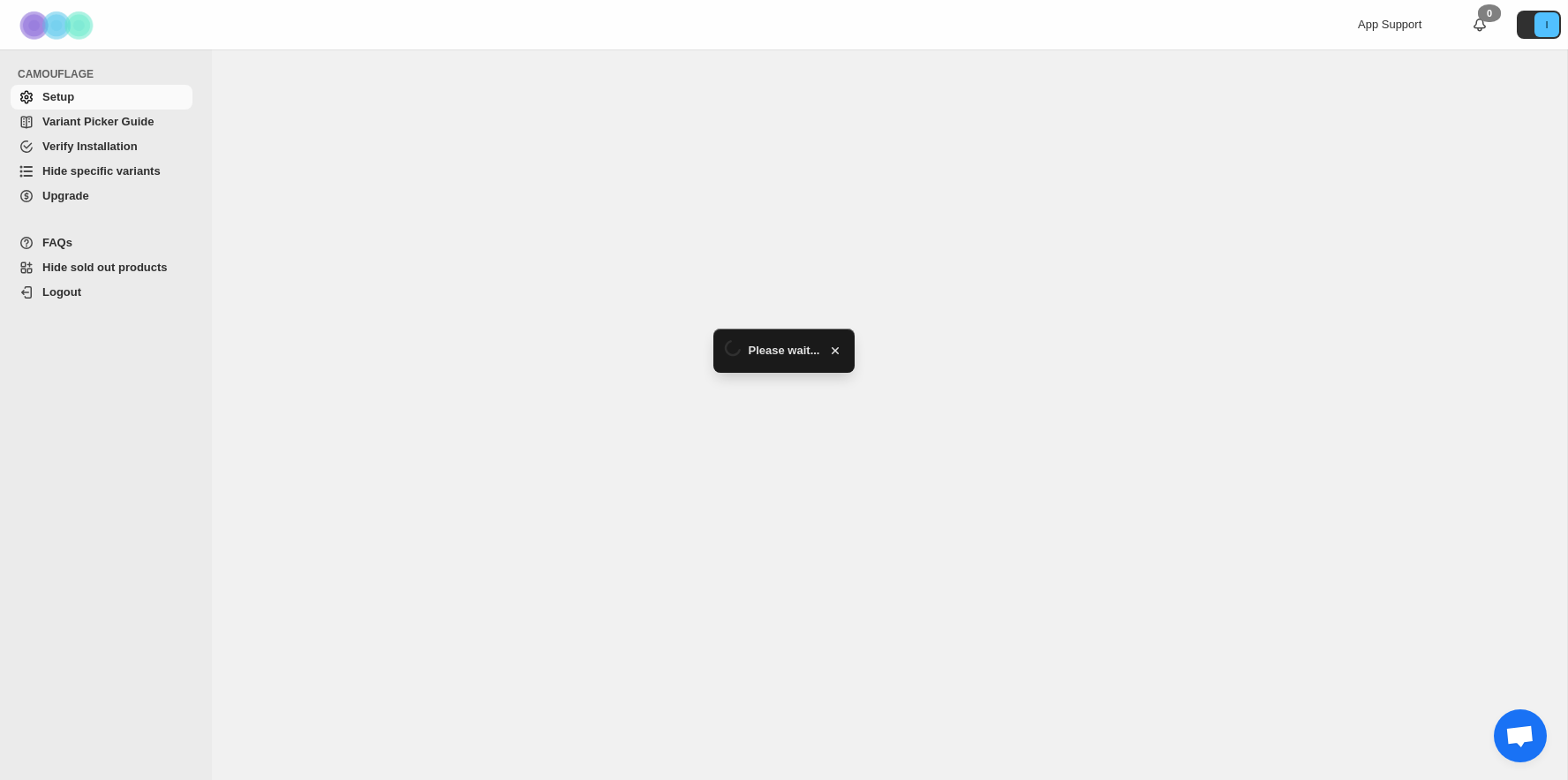
select select "******"
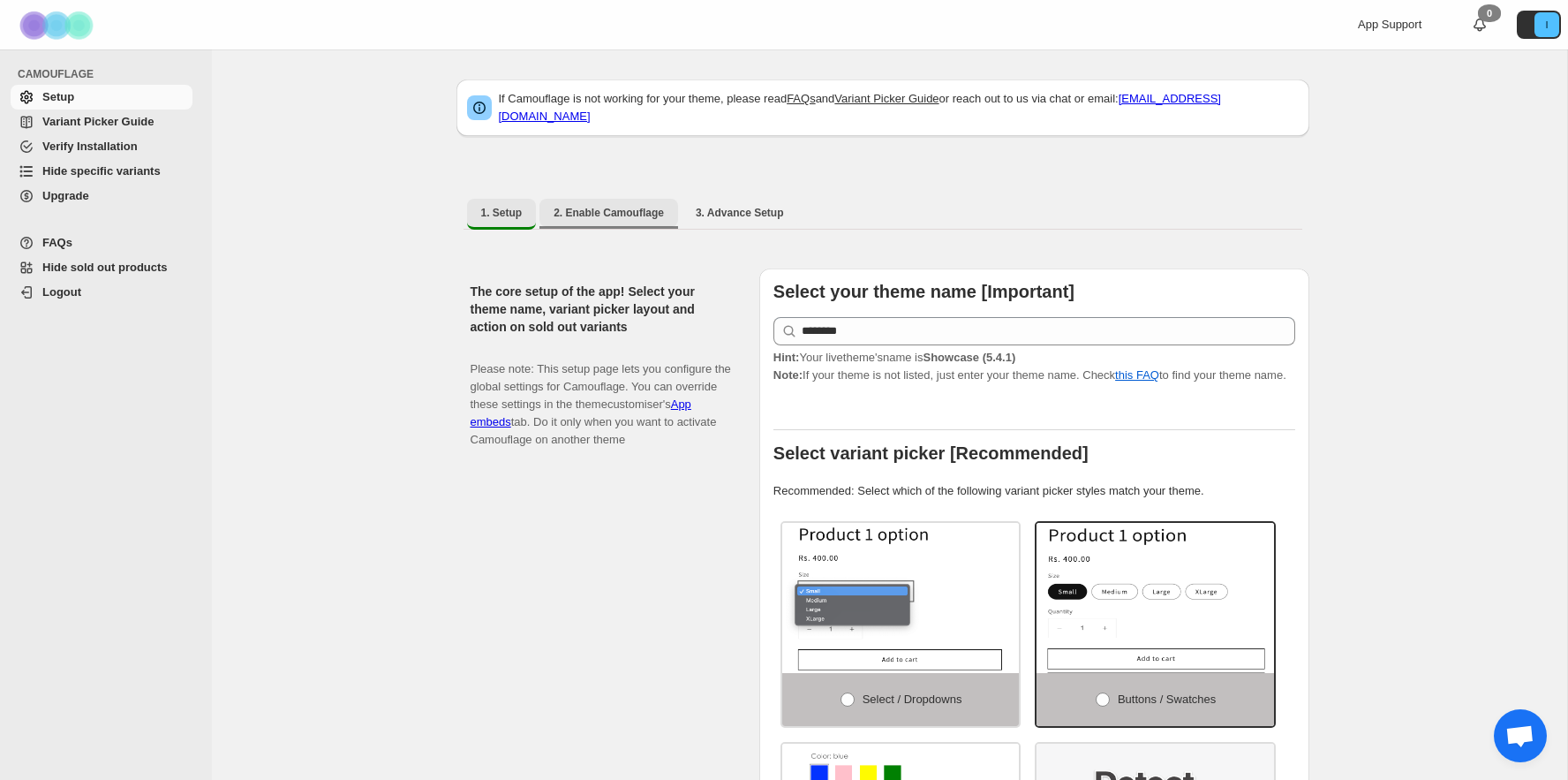
click at [606, 199] on button "2. Enable Camouflage" at bounding box center [608, 213] width 139 height 28
select select "**********"
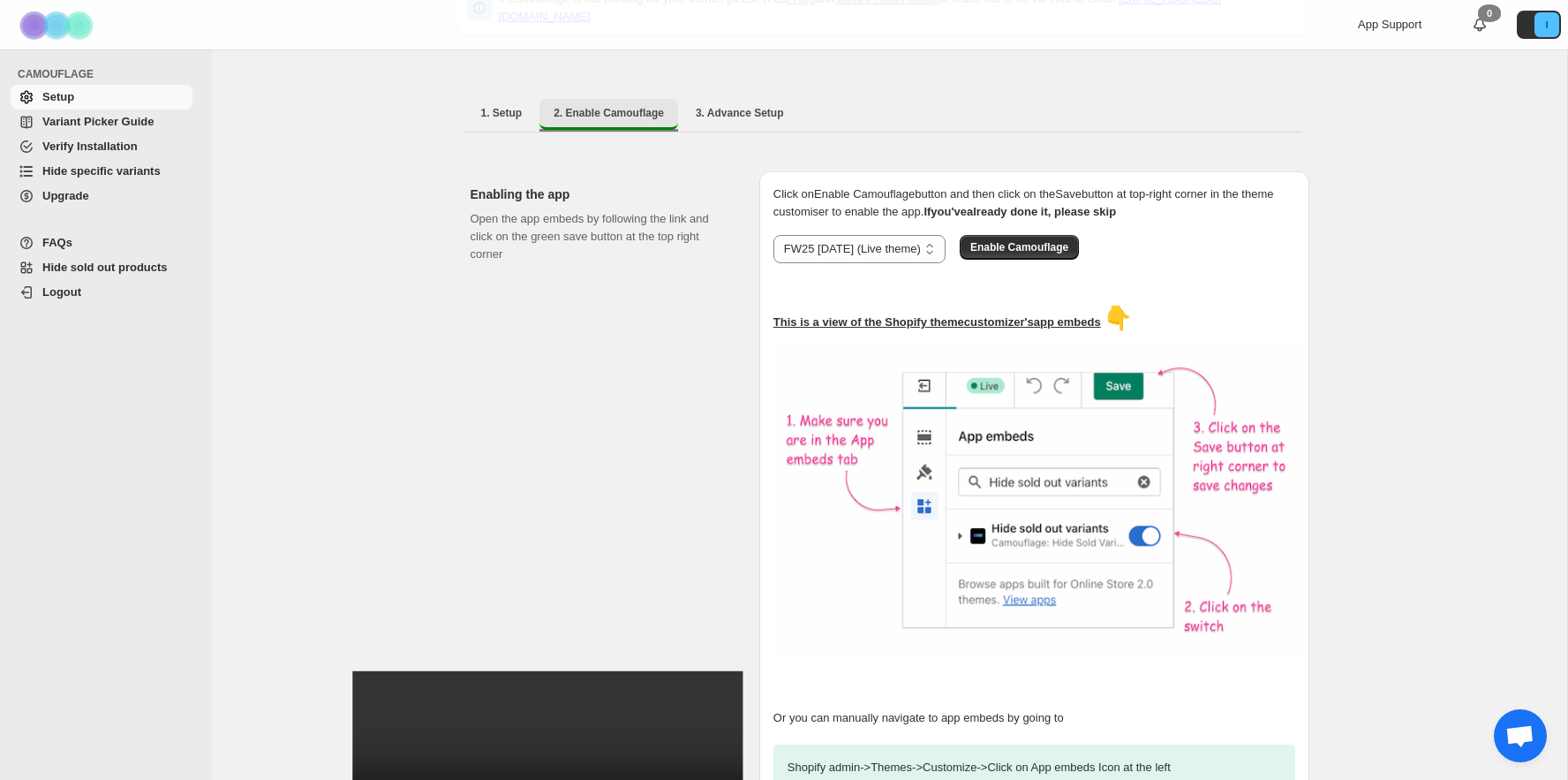
scroll to position [100, 0]
